Goal: Task Accomplishment & Management: Manage account settings

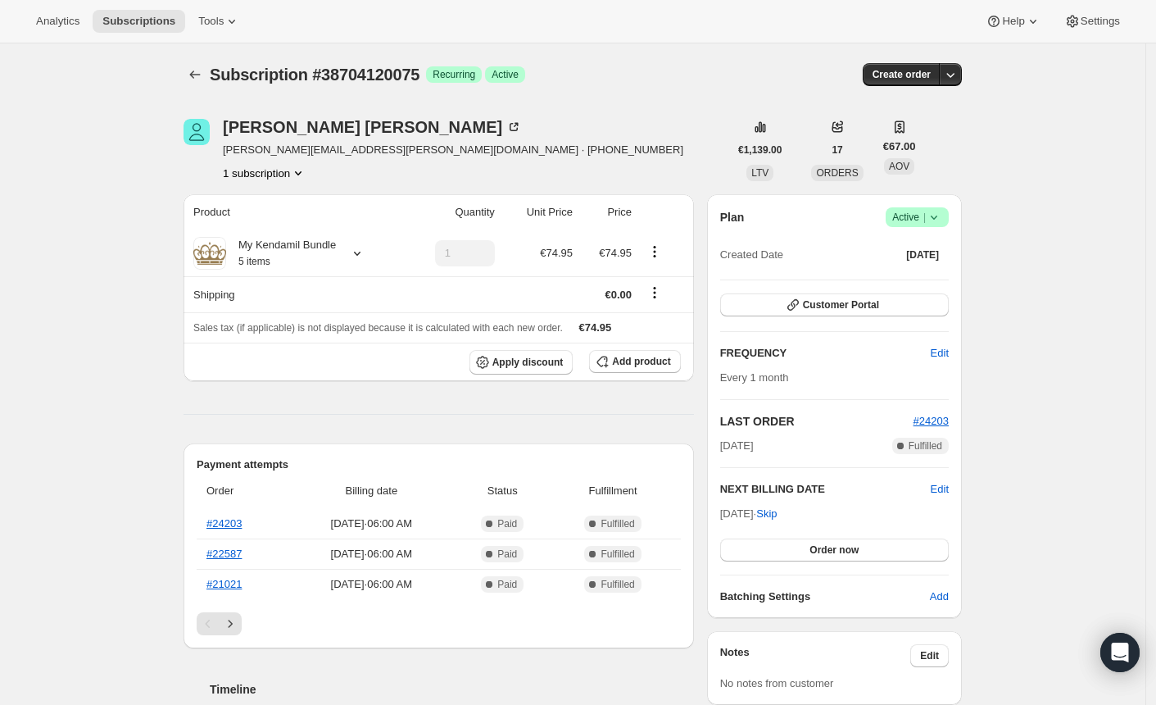
click at [942, 221] on icon at bounding box center [934, 217] width 16 height 16
click at [897, 282] on span "Cancel subscription" at bounding box center [916, 276] width 93 height 12
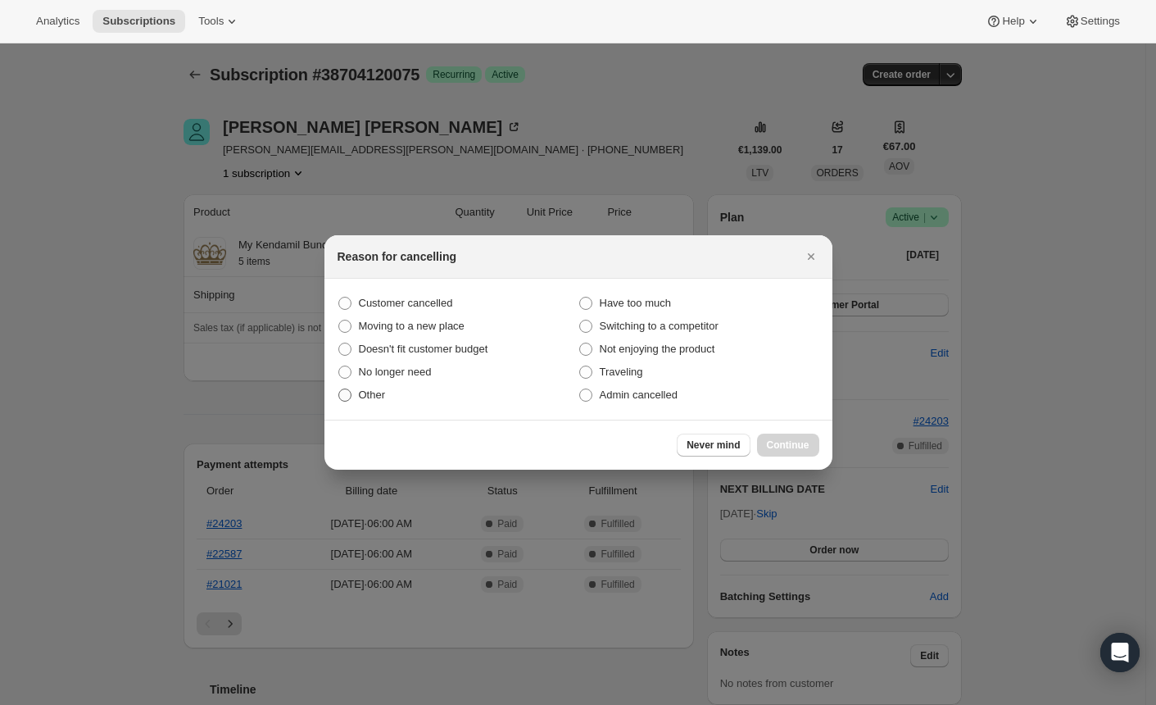
click at [349, 397] on span ":rbk:" at bounding box center [344, 394] width 13 height 13
click at [339, 389] on input "Other" at bounding box center [338, 388] width 1 height 1
radio input "true"
click at [783, 440] on span "Continue" at bounding box center [788, 444] width 43 height 13
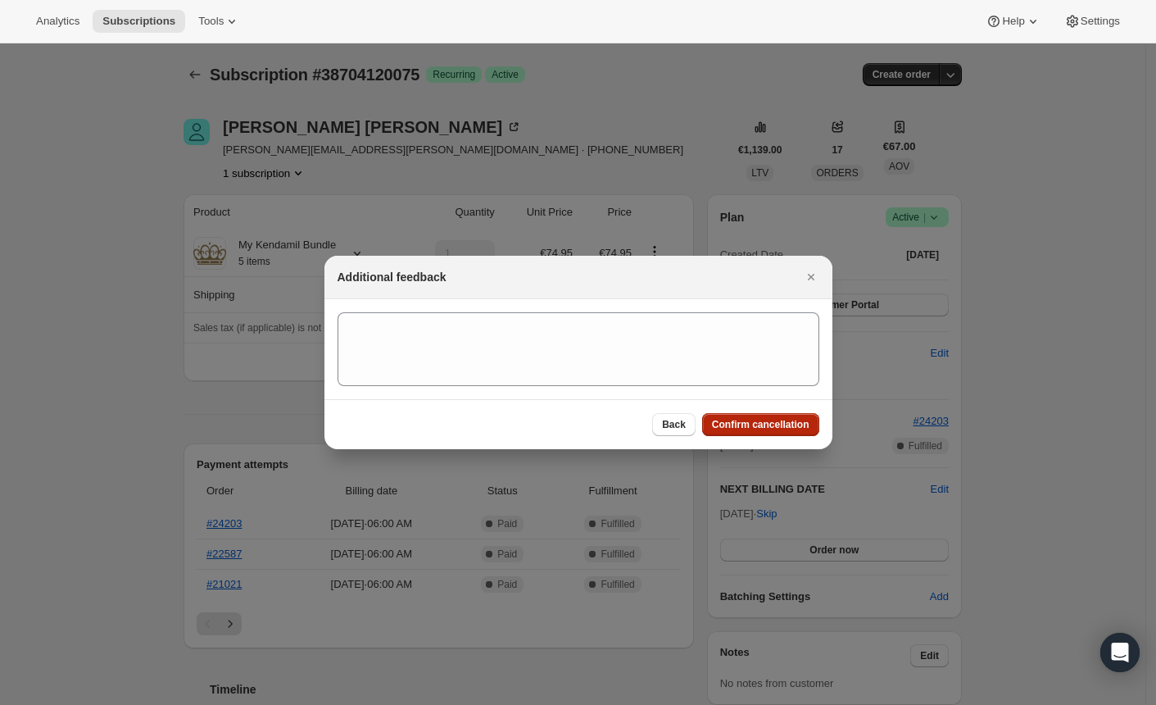
click at [755, 427] on span "Confirm cancellation" at bounding box center [761, 424] width 98 height 13
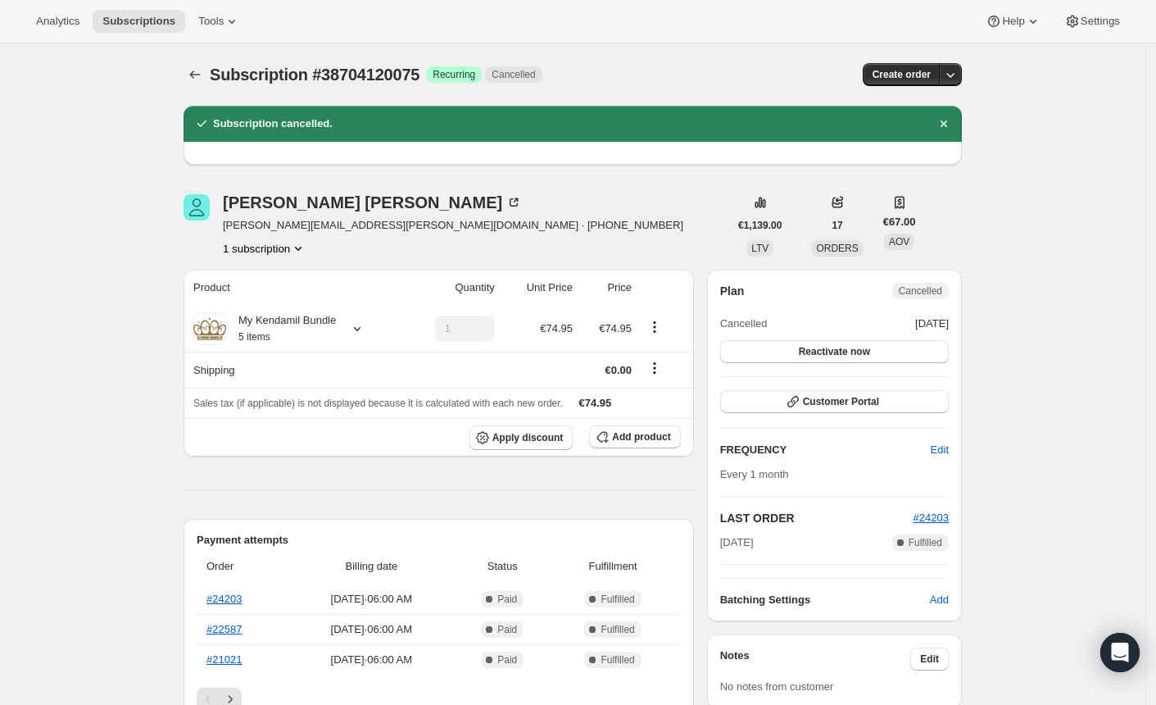
click at [364, 330] on icon at bounding box center [357, 328] width 16 height 16
